Goal: Task Accomplishment & Management: Use online tool/utility

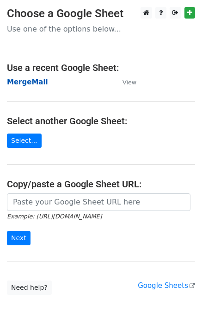
click at [36, 85] on strong "MergeMail" at bounding box center [27, 82] width 41 height 8
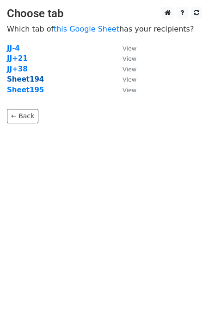
click at [32, 82] on strong "Sheet194" at bounding box center [25, 79] width 37 height 8
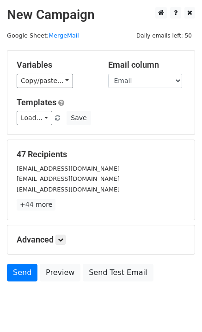
click at [196, 16] on main "New Campaign Daily emails left: 50 Google Sheet: MergeMail Variables Copy/paste…" at bounding box center [101, 146] width 202 height 279
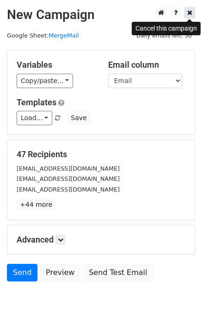
click at [191, 17] on link at bounding box center [190, 13] width 11 height 12
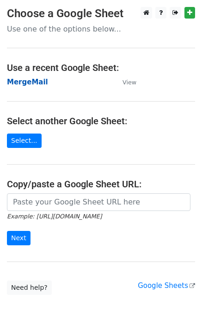
click at [22, 83] on strong "MergeMail" at bounding box center [27, 82] width 41 height 8
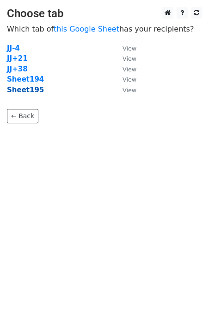
click at [29, 93] on strong "Sheet195" at bounding box center [25, 90] width 37 height 8
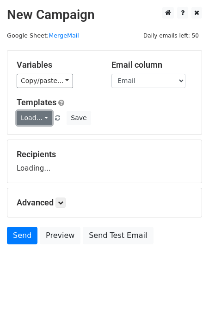
click at [38, 115] on link "Load..." at bounding box center [35, 118] width 36 height 14
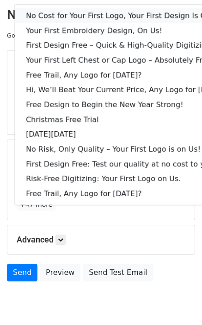
click at [75, 17] on link "No Cost for Your First Logo, Your First Design Is On Us!" at bounding box center [127, 15] width 224 height 15
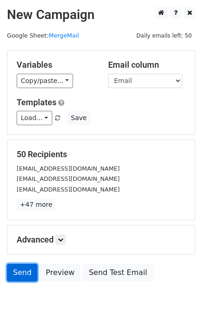
click at [30, 268] on link "Send" at bounding box center [22, 273] width 31 height 18
